Goal: Information Seeking & Learning: Stay updated

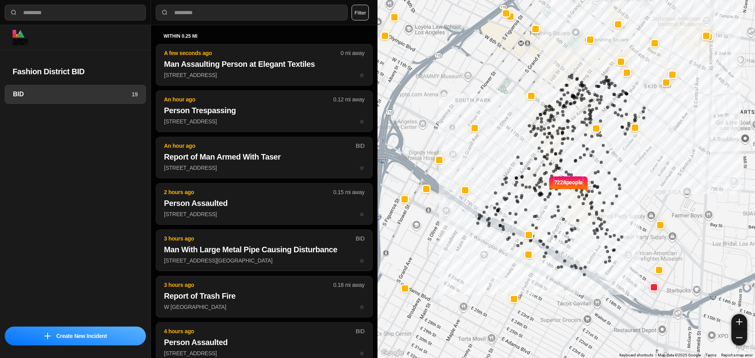
select select "*"
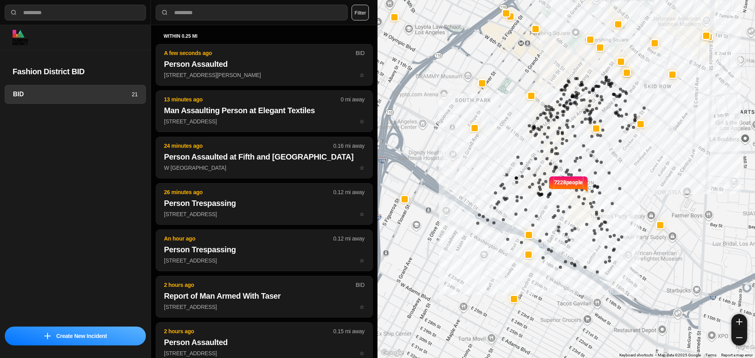
select select "*"
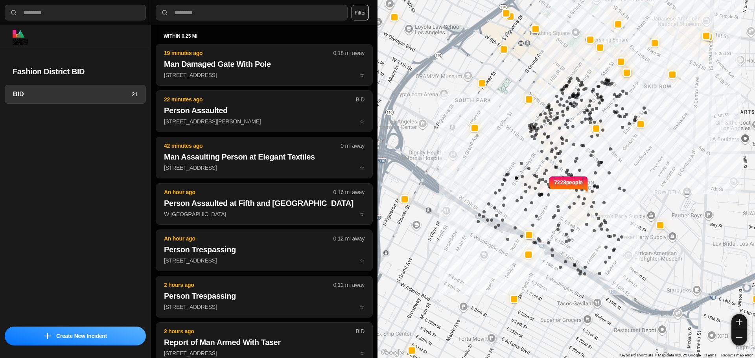
select select "*"
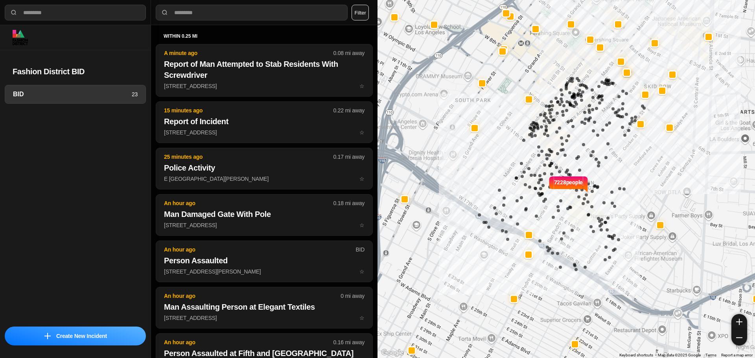
select select "*"
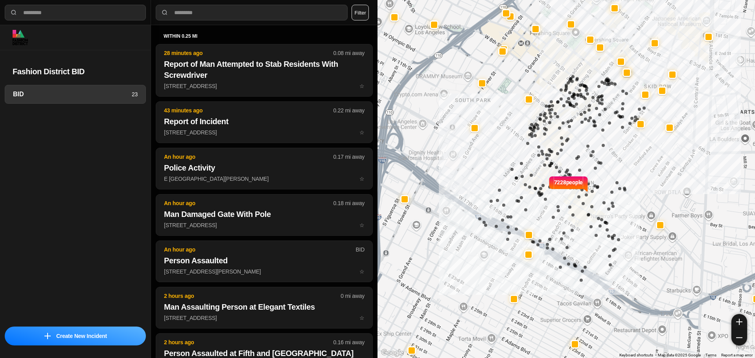
select select "*"
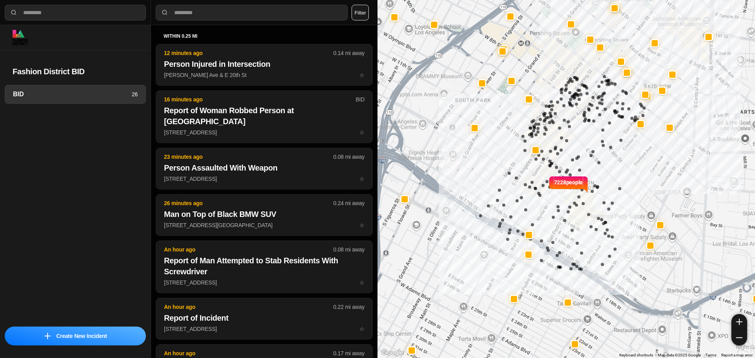
select select "*"
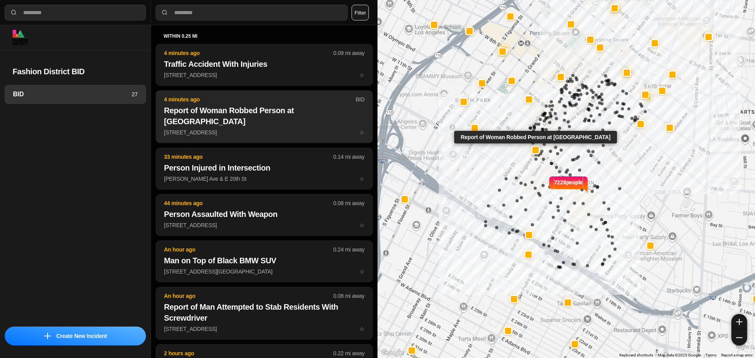
click at [248, 106] on h2 "Report of Woman Robbed Person at [GEOGRAPHIC_DATA]" at bounding box center [264, 116] width 201 height 22
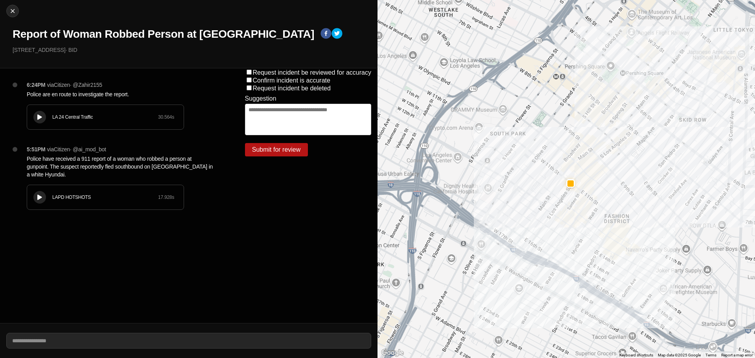
click at [45, 118] on button at bounding box center [39, 117] width 13 height 13
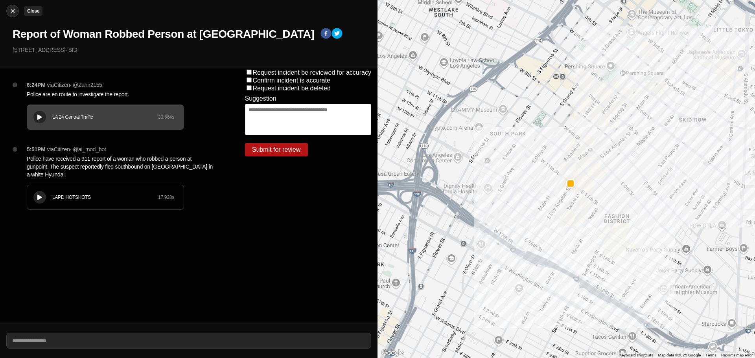
click at [11, 16] on button "Close" at bounding box center [12, 11] width 13 height 13
select select "*"
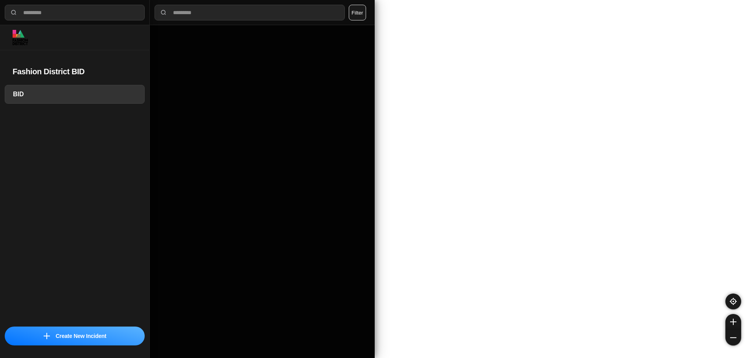
select select "*"
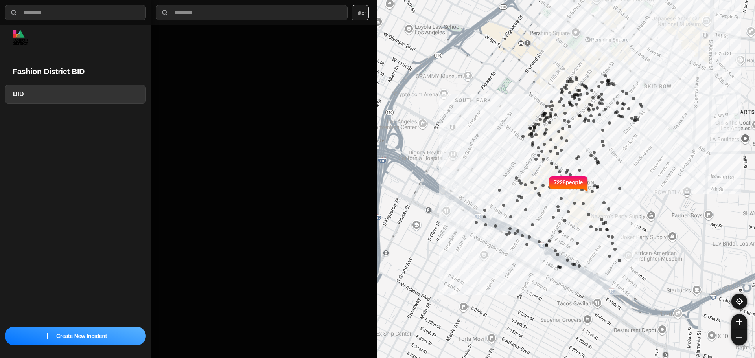
select select "*"
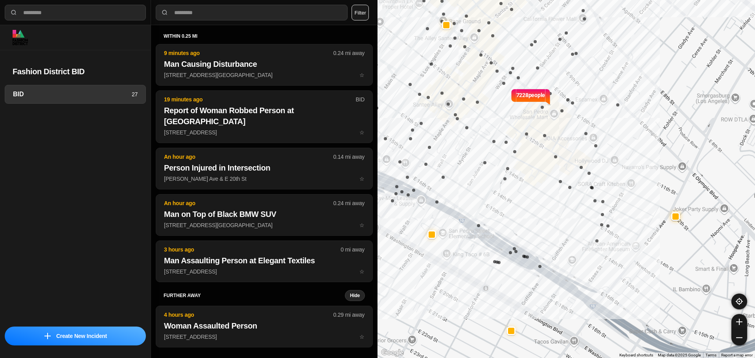
drag, startPoint x: 604, startPoint y: 217, endPoint x: 612, endPoint y: 214, distance: 9.0
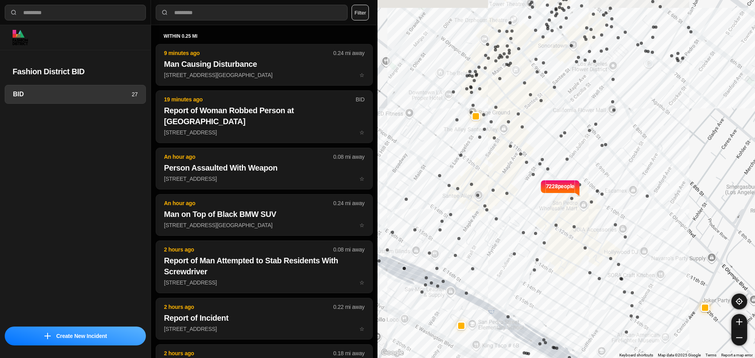
drag, startPoint x: 563, startPoint y: 180, endPoint x: 590, endPoint y: 260, distance: 84.3
click at [593, 270] on div "7228 people" at bounding box center [567, 179] width 378 height 358
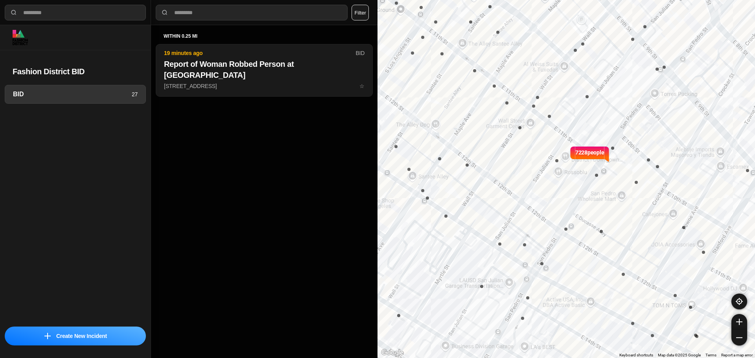
drag, startPoint x: 579, startPoint y: 207, endPoint x: 635, endPoint y: 221, distance: 57.5
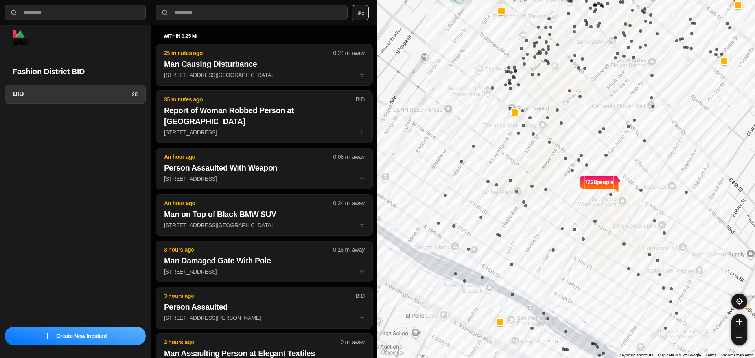
select select "*"
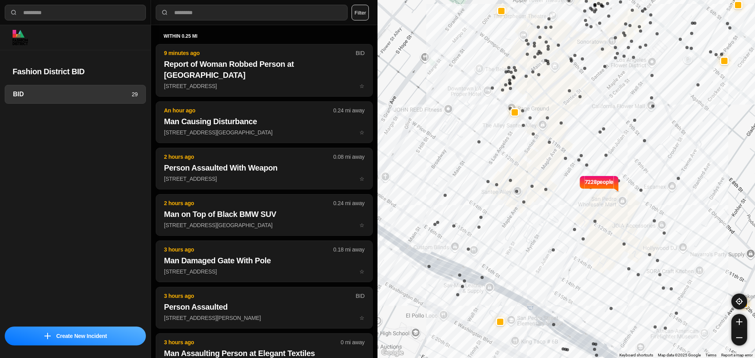
select select "*"
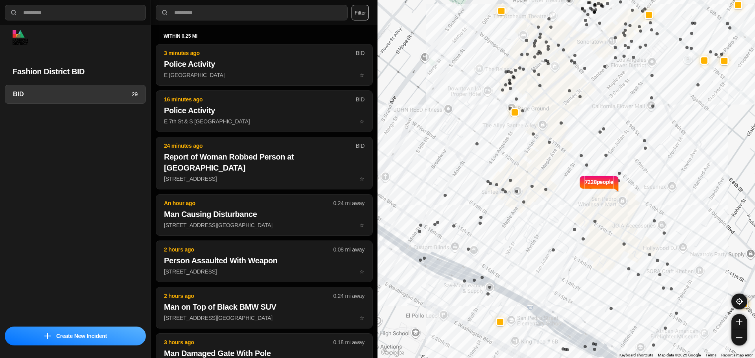
select select "*"
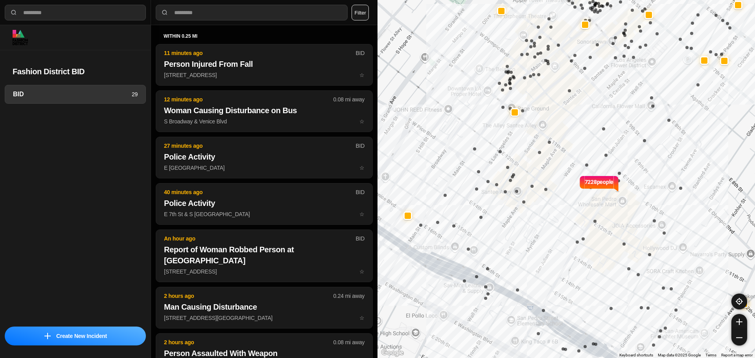
select select "*"
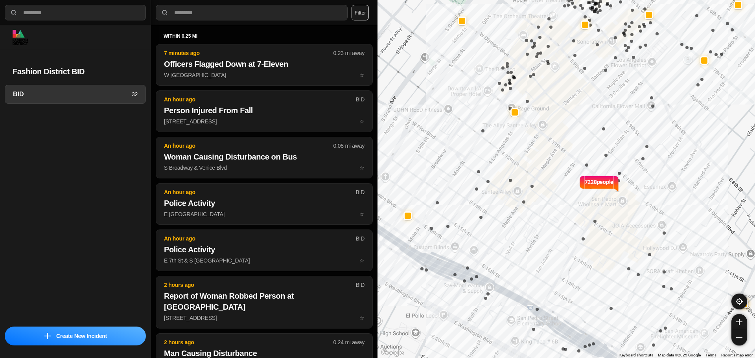
select select "*"
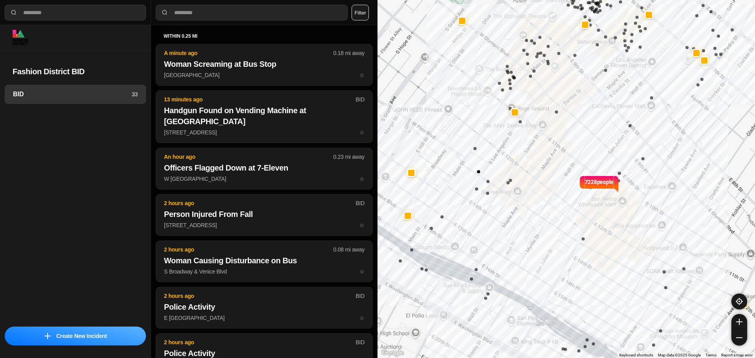
select select "*"
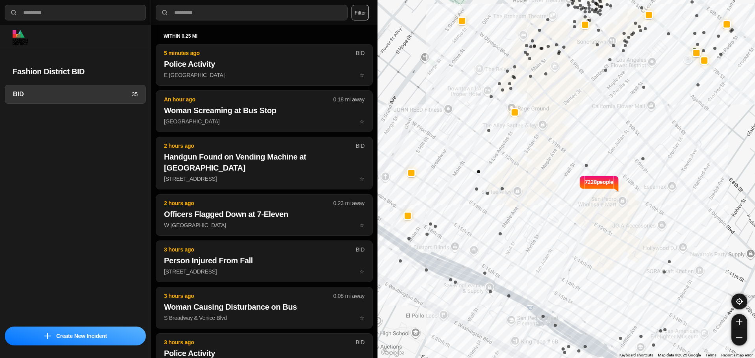
select select "*"
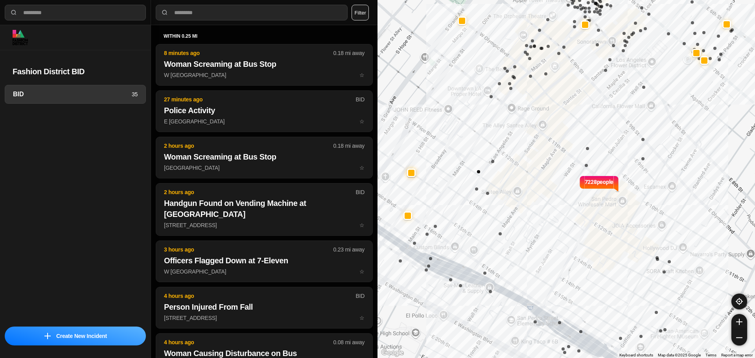
select select "*"
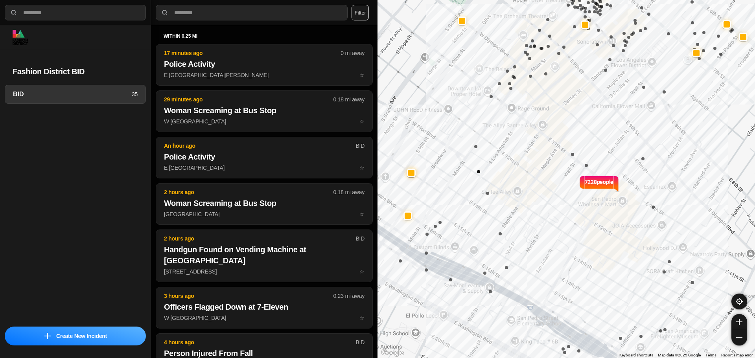
select select "*"
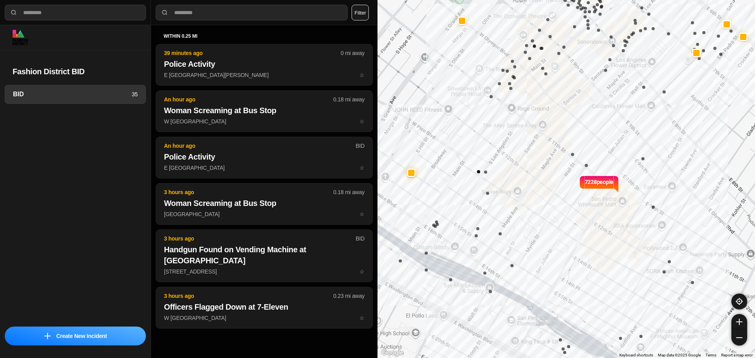
select select "*"
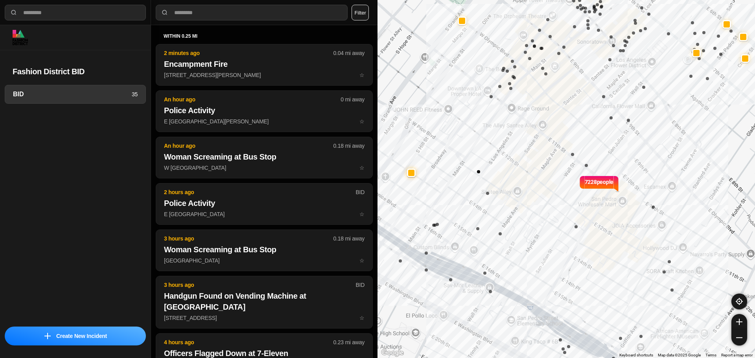
select select "*"
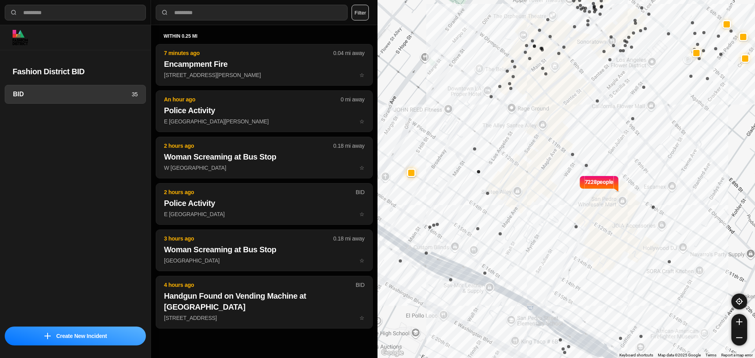
select select "*"
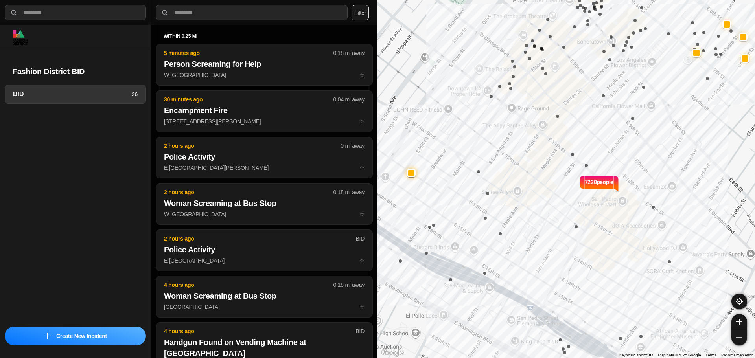
select select "*"
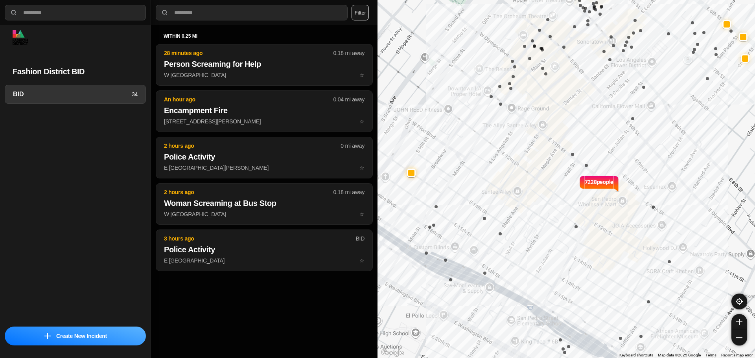
select select "*"
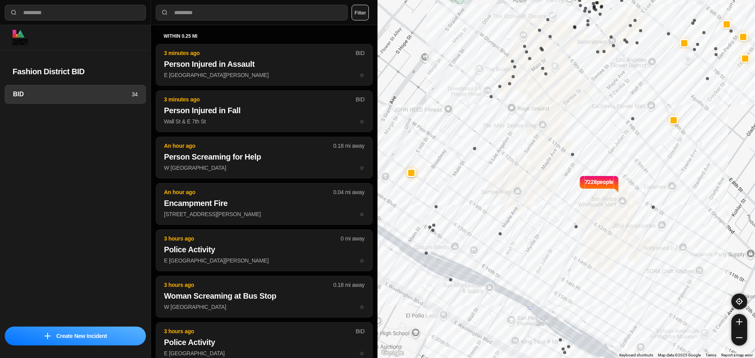
select select "*"
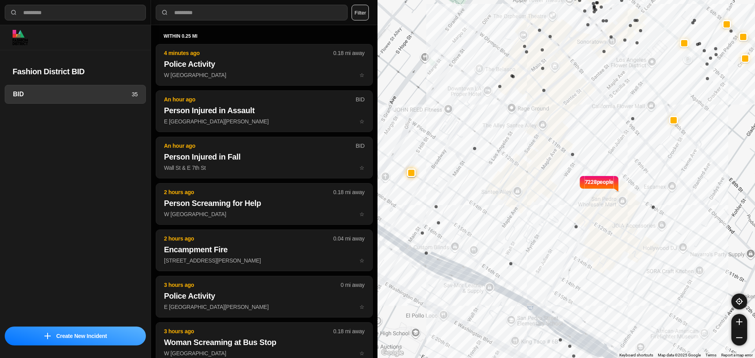
select select "*"
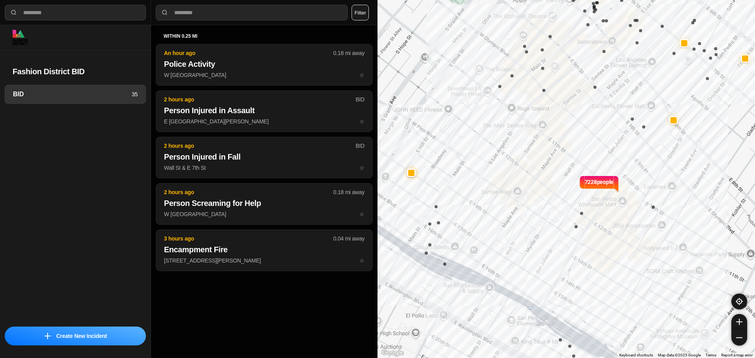
select select "*"
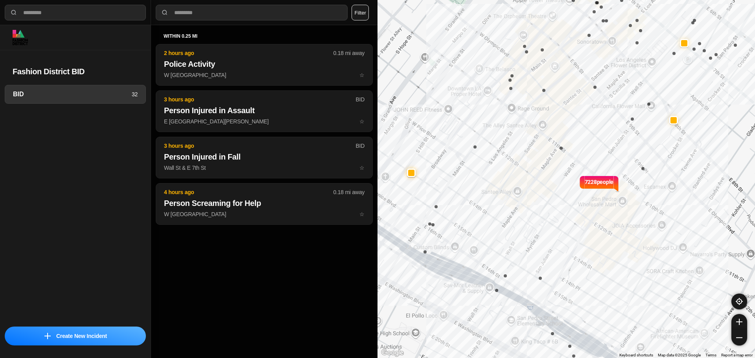
select select "*"
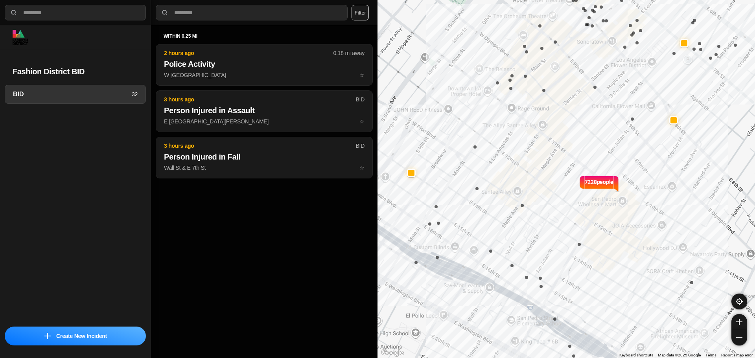
select select "*"
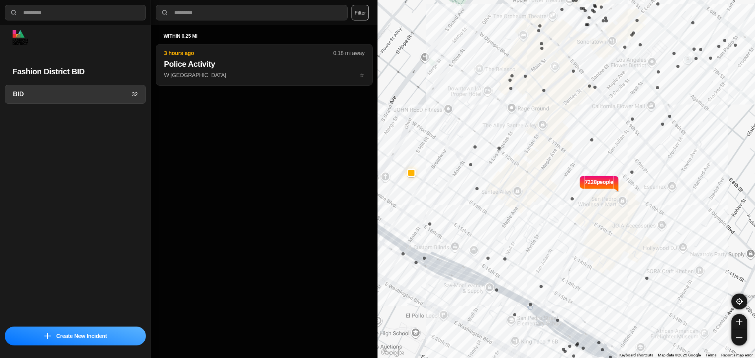
select select "*"
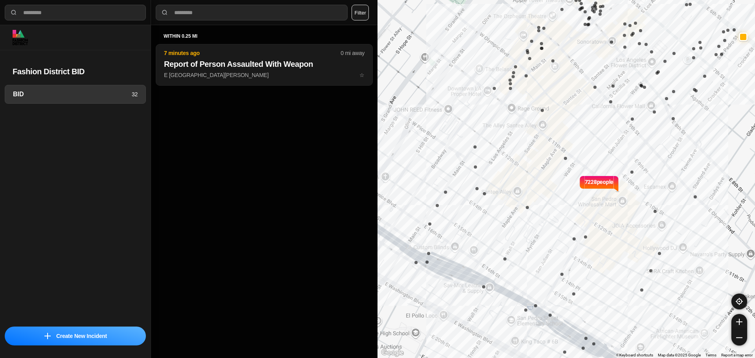
select select "*"
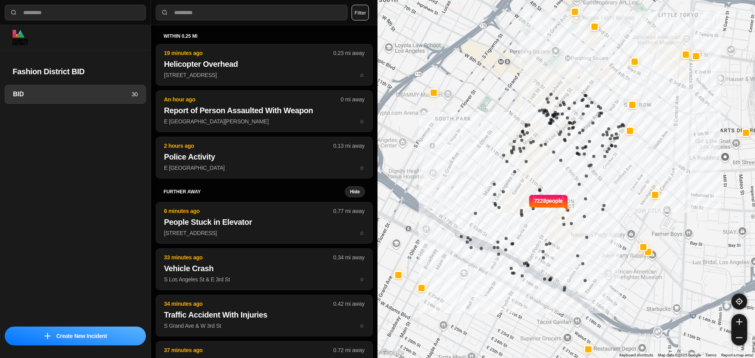
select select "*"
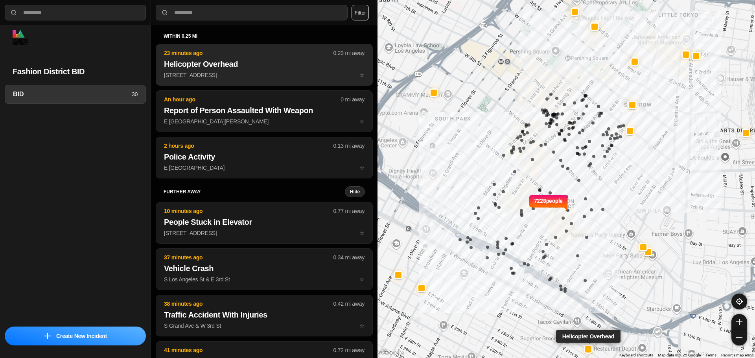
click at [270, 59] on h2 "Helicopter Overhead" at bounding box center [264, 64] width 201 height 11
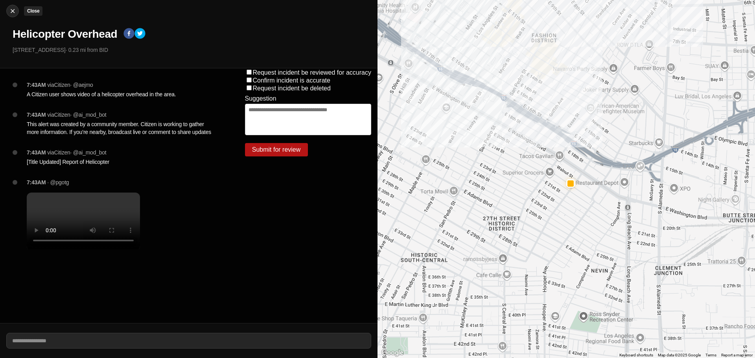
click at [15, 13] on img at bounding box center [13, 11] width 8 height 8
select select "*"
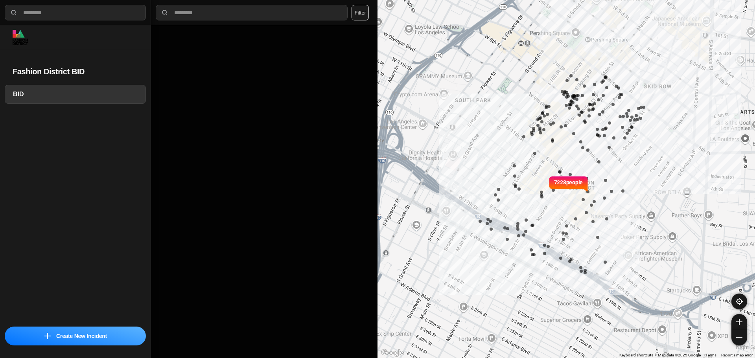
click at [428, 120] on div "7228 people" at bounding box center [567, 179] width 378 height 358
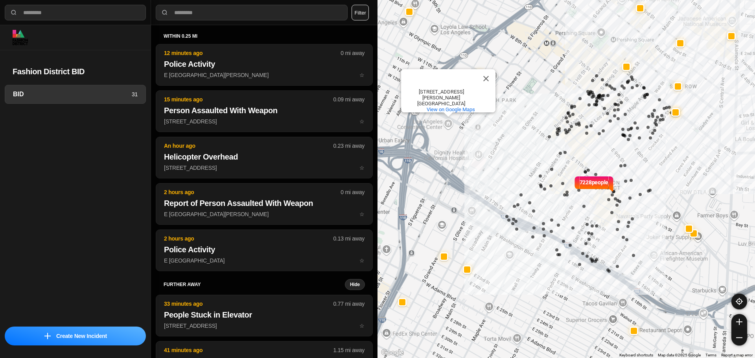
select select "*"
click at [489, 77] on button "Close" at bounding box center [486, 78] width 19 height 19
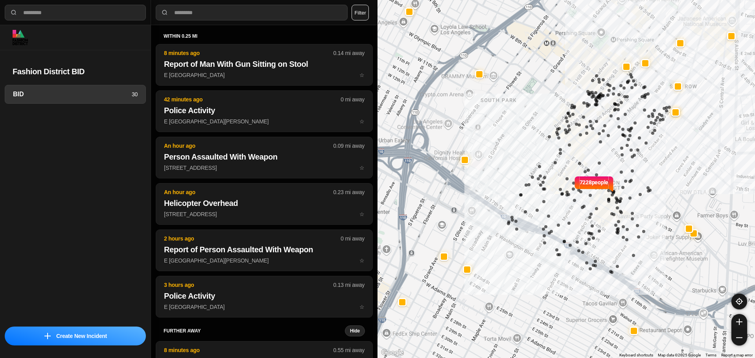
select select "*"
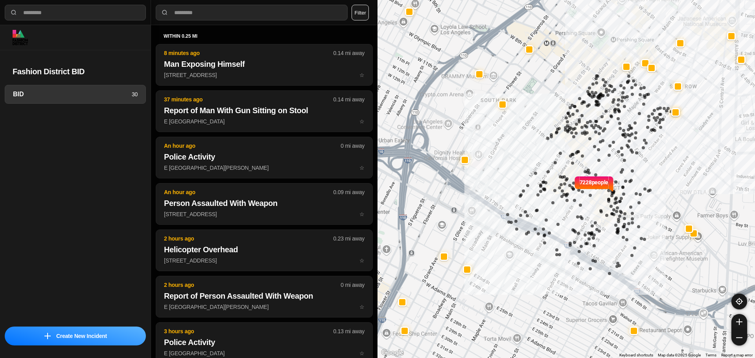
select select "*"
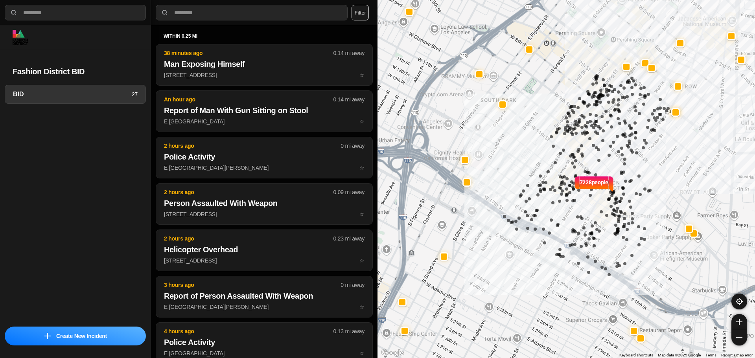
select select "*"
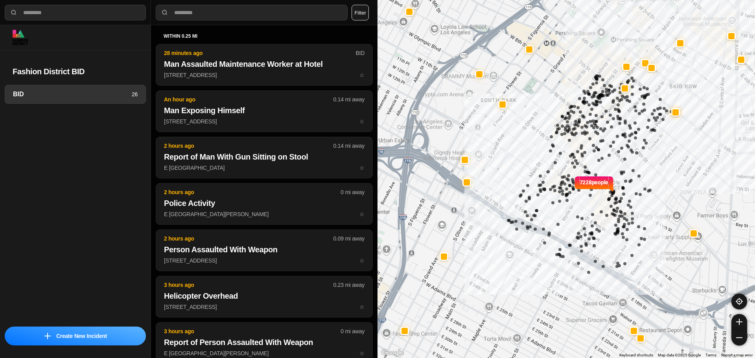
select select "*"
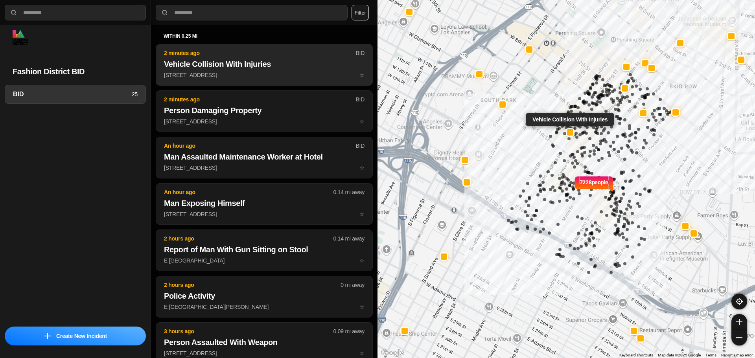
click at [278, 69] on h2 "Vehicle Collision With Injuries" at bounding box center [264, 64] width 201 height 11
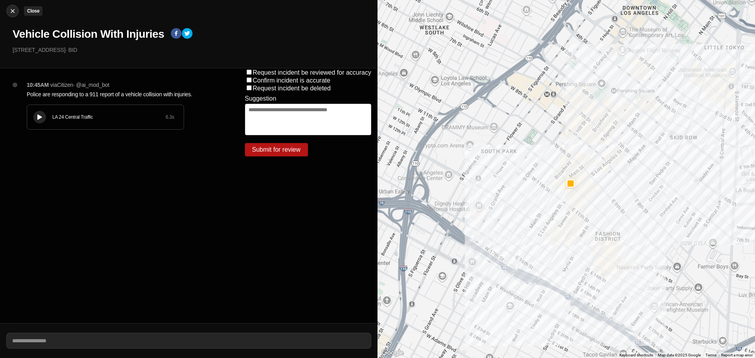
click at [17, 11] on div at bounding box center [13, 11] width 12 height 8
select select "*"
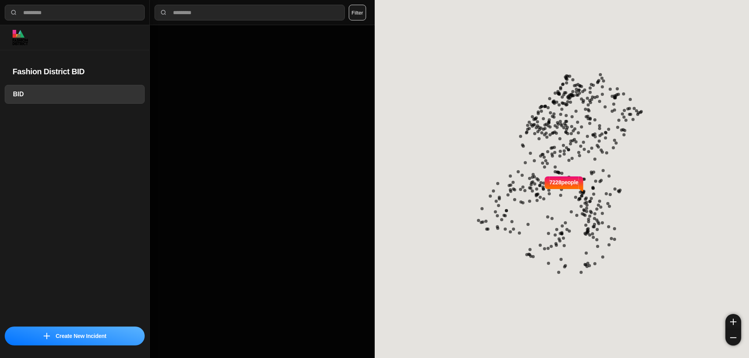
select select "*"
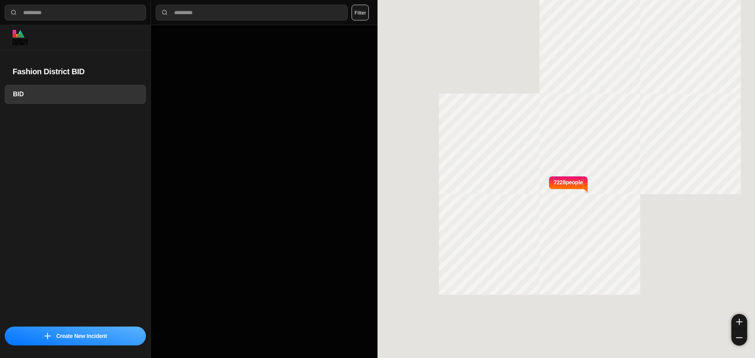
select select "*"
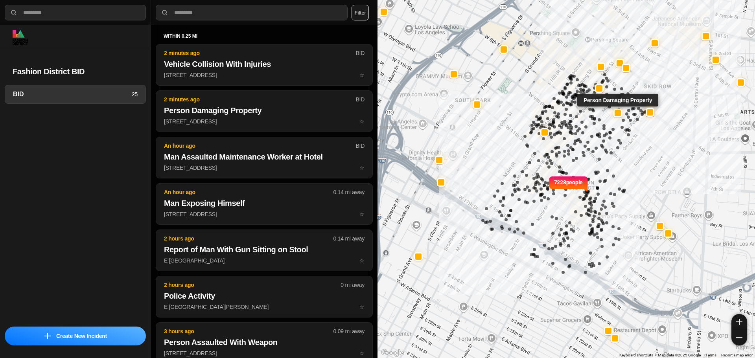
click at [242, 104] on button "2 minutes ago BID Person Damaging Property [STREET_ADDRESS] ☆" at bounding box center [264, 111] width 217 height 42
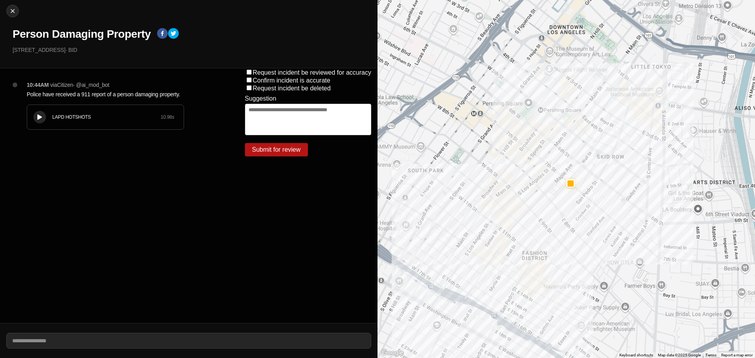
click at [45, 116] on button at bounding box center [39, 117] width 13 height 13
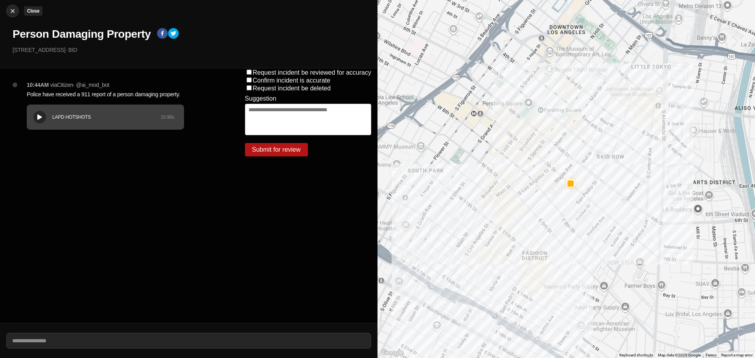
click at [15, 8] on img at bounding box center [13, 11] width 8 height 8
select select "*"
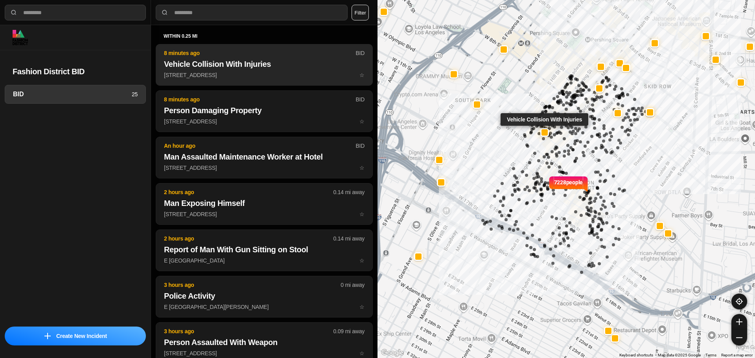
click at [237, 65] on h2 "Vehicle Collision With Injuries" at bounding box center [264, 64] width 201 height 11
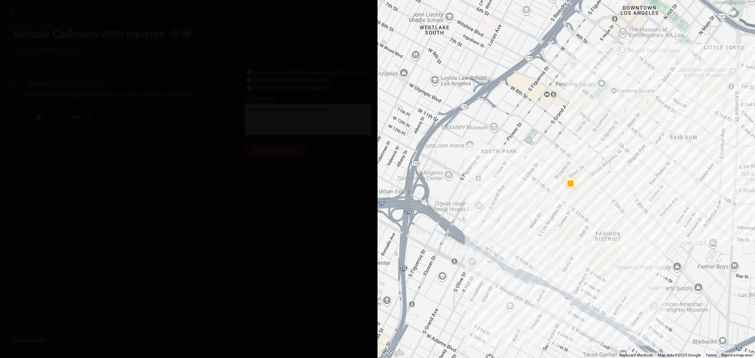
click at [35, 110] on div "LA 24 Central Traffic 6.3 s" at bounding box center [105, 117] width 157 height 24
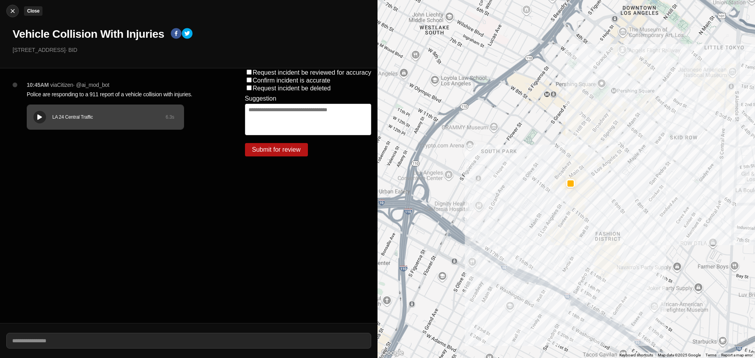
click at [14, 11] on img at bounding box center [13, 11] width 8 height 8
select select "*"
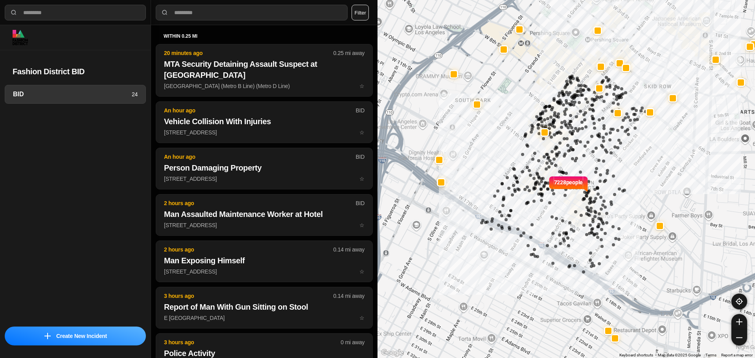
select select "*"
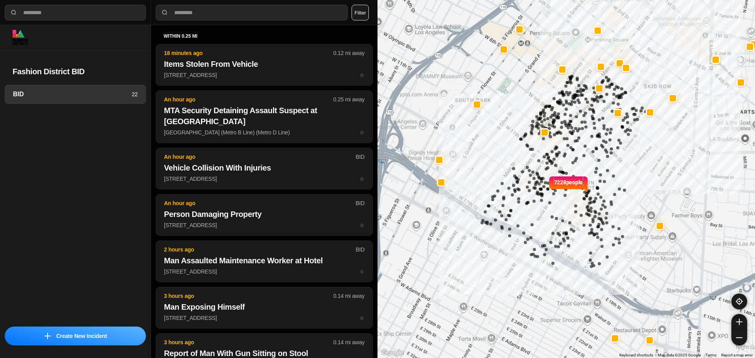
select select "*"
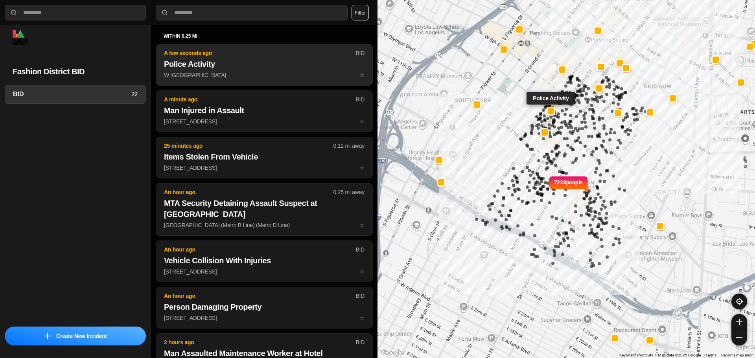
click at [289, 50] on p "A few seconds ago" at bounding box center [260, 53] width 192 height 8
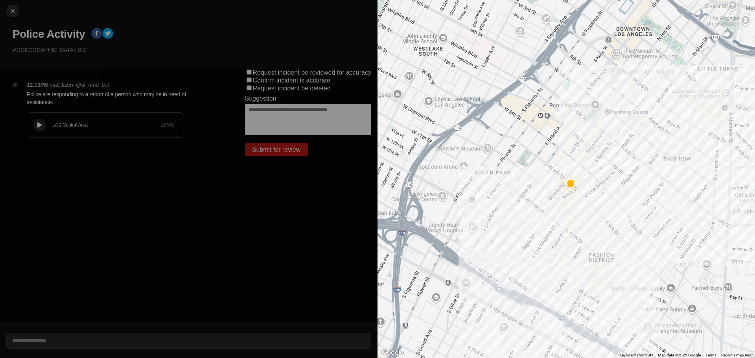
click at [39, 128] on button at bounding box center [39, 125] width 13 height 13
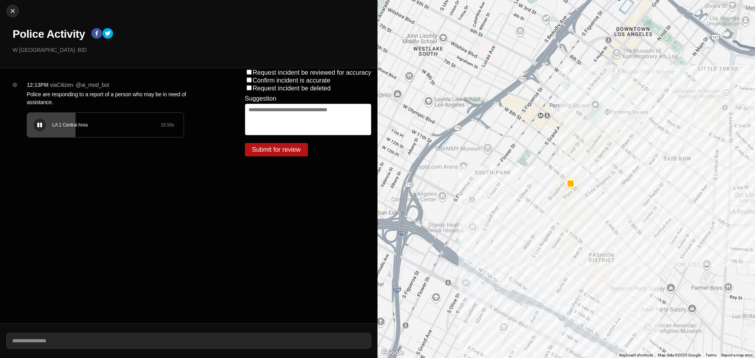
click at [41, 125] on icon at bounding box center [39, 125] width 5 height 5
click at [14, 9] on img at bounding box center [13, 11] width 8 height 8
select select "*"
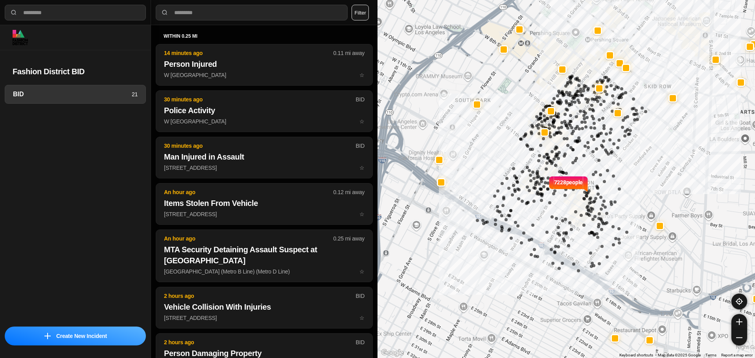
select select "*"
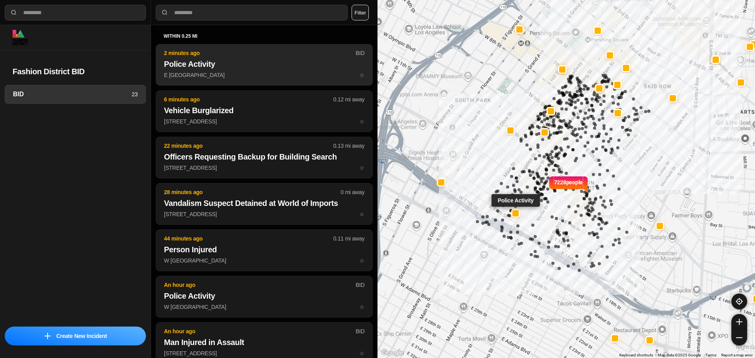
click at [291, 65] on h2 "Police Activity" at bounding box center [264, 64] width 201 height 11
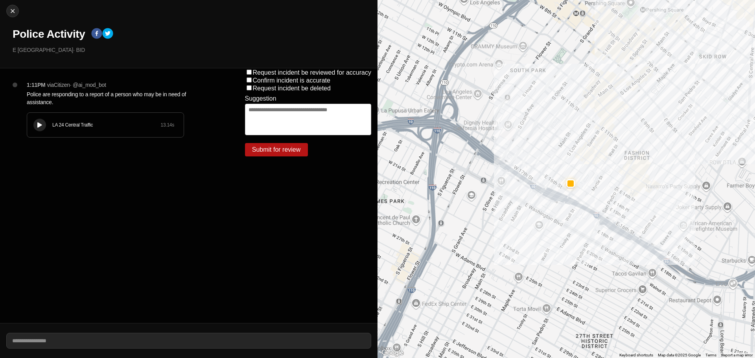
click at [23, 122] on div "1:11PM via Citizen · @ ai_mod_bot Police are responding to a report of a person…" at bounding box center [123, 117] width 206 height 72
click at [40, 122] on div at bounding box center [40, 125] width 8 height 6
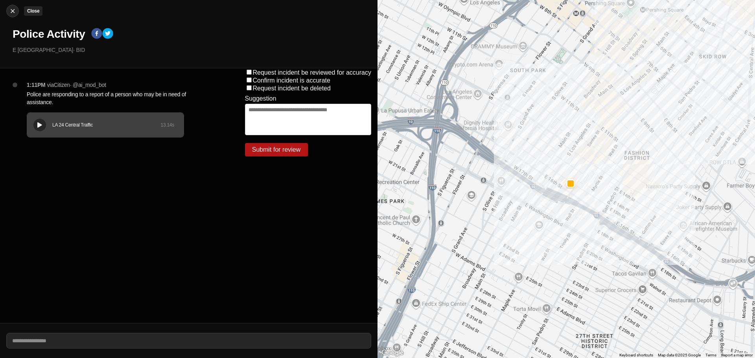
click at [12, 11] on img at bounding box center [13, 11] width 8 height 8
select select "*"
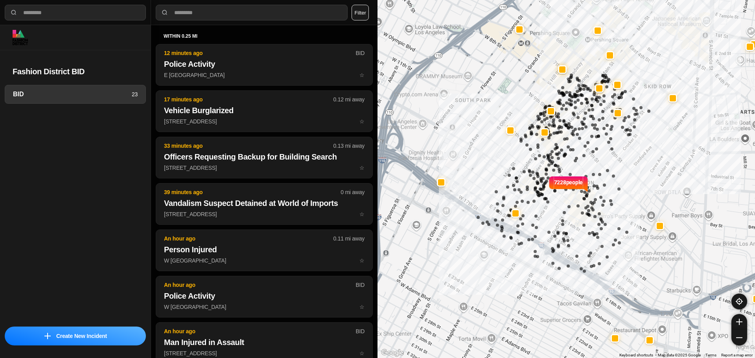
select select "*"
